Goal: Transaction & Acquisition: Purchase product/service

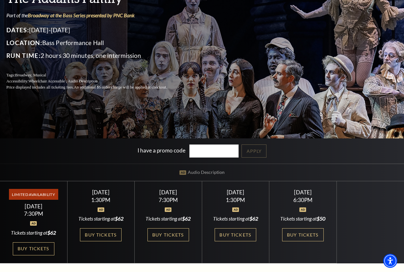
scroll to position [98, 0]
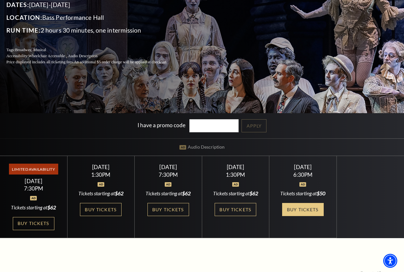
click at [312, 209] on link "Buy Tickets" at bounding box center [303, 209] width 42 height 13
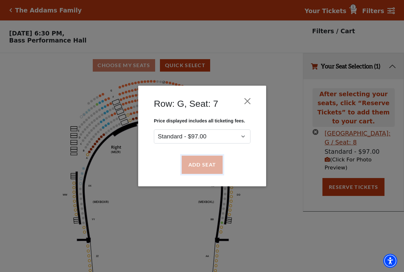
click at [205, 158] on button "Add Seat" at bounding box center [202, 165] width 41 height 18
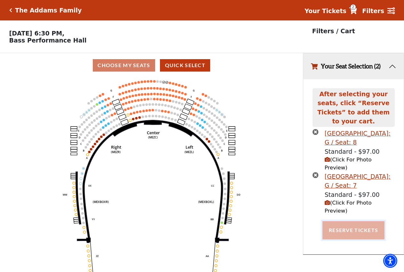
click at [355, 222] on button "Reserve Tickets" at bounding box center [354, 231] width 62 height 18
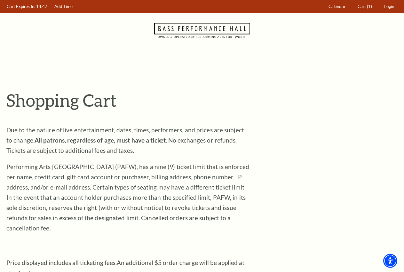
scroll to position [523, 0]
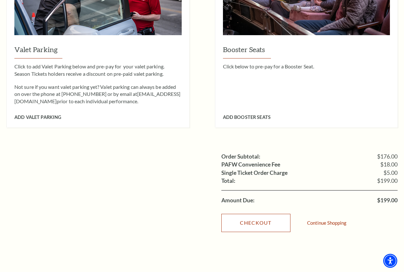
click at [279, 214] on link "Checkout" at bounding box center [256, 223] width 69 height 18
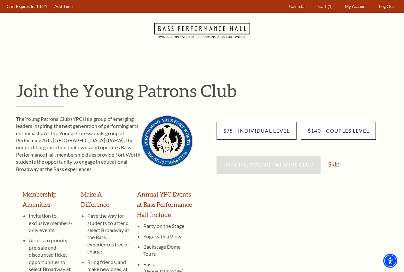
click at [328, 164] on div "Join the Young Patrons Club Skip" at bounding box center [308, 168] width 182 height 24
click at [334, 164] on link "Skip" at bounding box center [333, 164] width 11 height 6
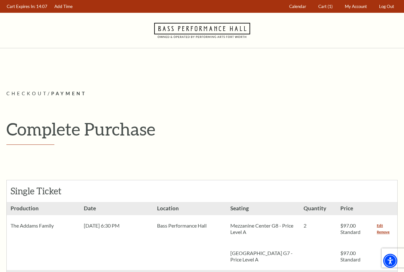
select select "24"
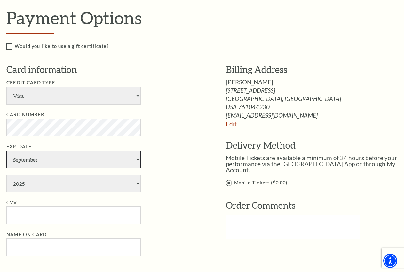
click at [6, 151] on select "January February March April May June July August September October November De…" at bounding box center [73, 160] width 134 height 18
select select "4"
click option "April" at bounding box center [0, 0] width 0 height 0
click at [6, 175] on select "2025 2026 2027 2028 2029 2030 2031 2032 2033 2034" at bounding box center [73, 184] width 134 height 18
select select "2032"
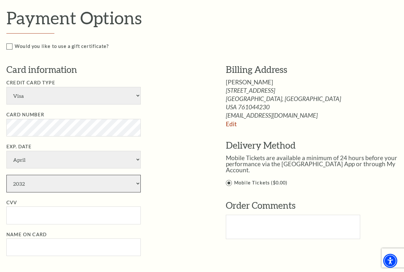
click option "2032" at bounding box center [0, 0] width 0 height 0
click at [29, 213] on input "CVV" at bounding box center [73, 216] width 134 height 18
type input "323"
click at [50, 239] on input "Name on Card" at bounding box center [73, 248] width 134 height 18
paste input "[PERSON_NAME]"
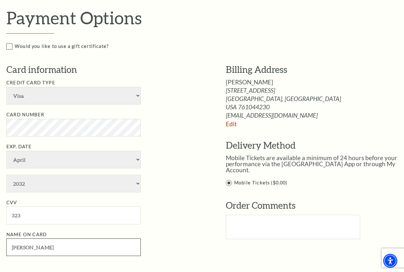
type input "[PERSON_NAME]"
click at [182, 223] on ul "Credit Card Type American Express Visa Master Card Discover Card Number Exp. Da…" at bounding box center [106, 168] width 200 height 178
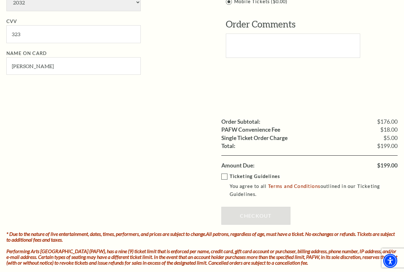
scroll to position [490, 0]
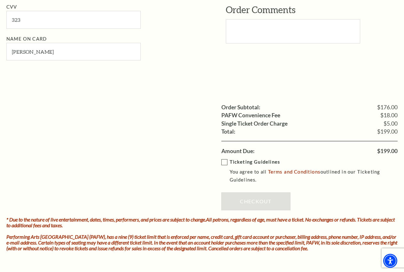
click at [237, 168] on p "You agree to all Terms and Conditions outlined in our Ticketing Guidelines." at bounding box center [318, 176] width 177 height 16
click at [0, 0] on input "Ticketing Guidelines You agree to all Terms and Conditions outlined in our Tick…" at bounding box center [0, 0] width 0 height 0
click at [255, 194] on link "Checkout" at bounding box center [256, 202] width 69 height 18
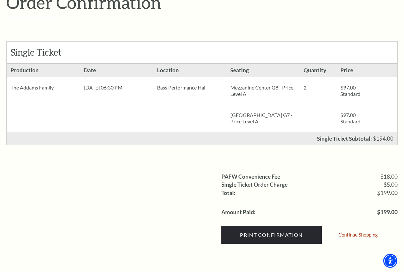
scroll to position [98, 0]
